Goal: Task Accomplishment & Management: Manage account settings

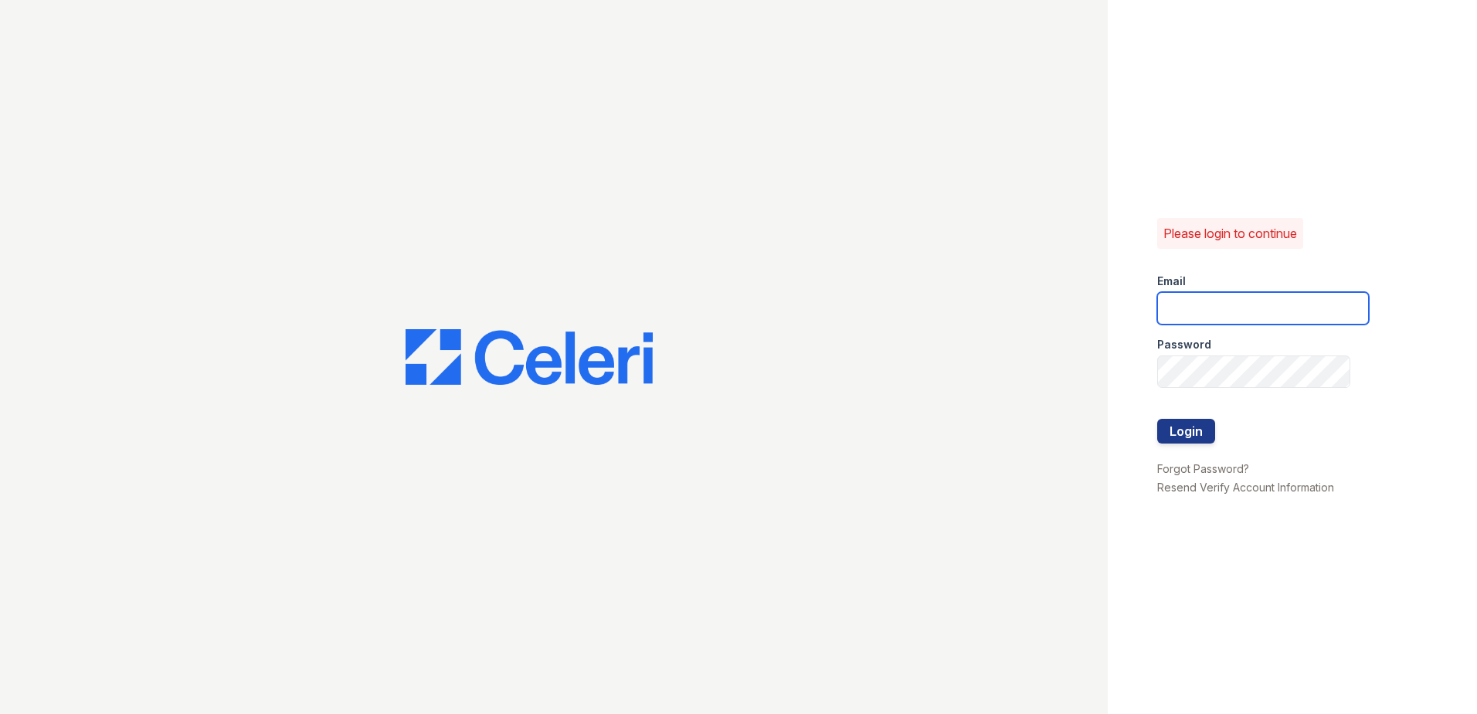
click at [1204, 309] on input "email" at bounding box center [1263, 308] width 212 height 32
type input "[EMAIL_ADDRESS][DOMAIN_NAME]"
click at [1044, 165] on div at bounding box center [554, 357] width 1108 height 714
click at [1198, 429] on button "Login" at bounding box center [1186, 431] width 58 height 25
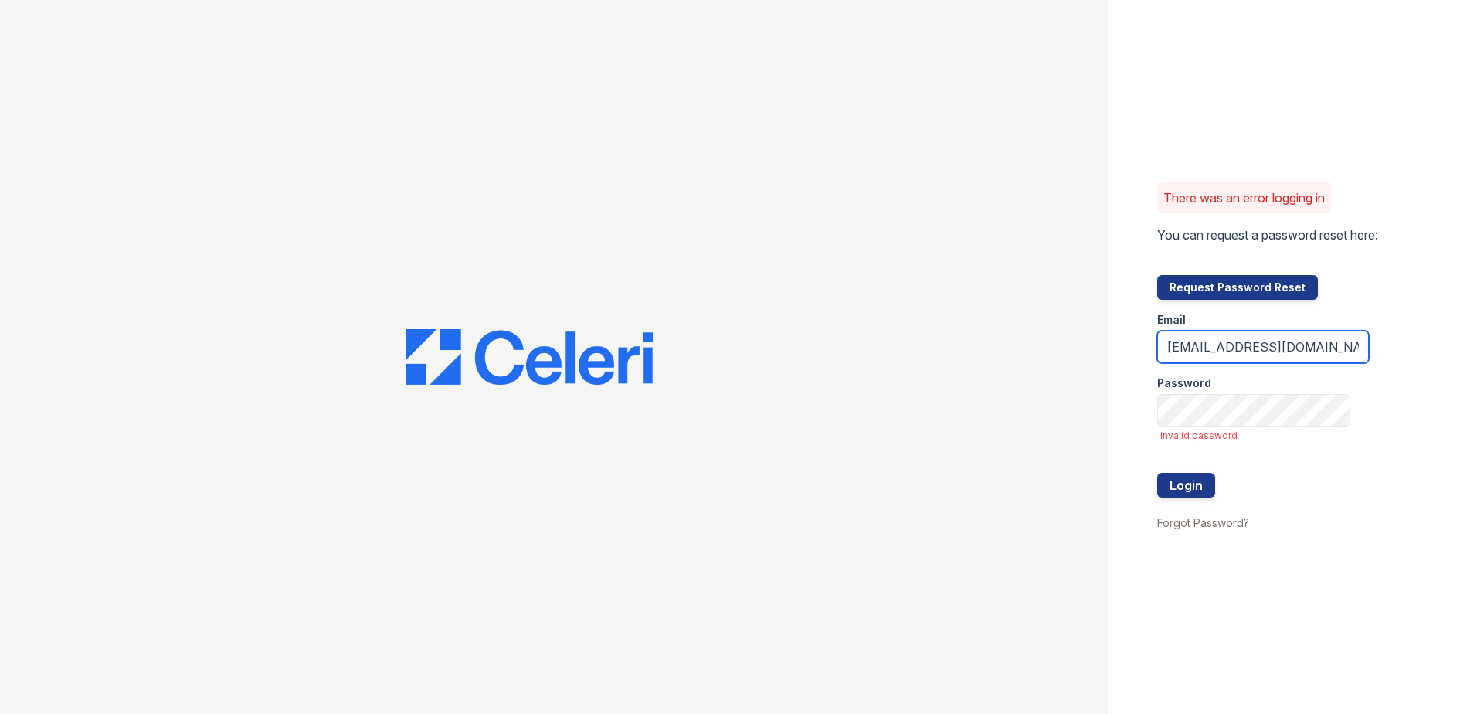
click at [1245, 340] on input "[EMAIL_ADDRESS][DOMAIN_NAME]" at bounding box center [1263, 347] width 212 height 32
drag, startPoint x: 1201, startPoint y: 473, endPoint x: 1220, endPoint y: 495, distance: 29.6
click at [1201, 474] on button "Login" at bounding box center [1186, 485] width 58 height 25
